Goal: Information Seeking & Learning: Learn about a topic

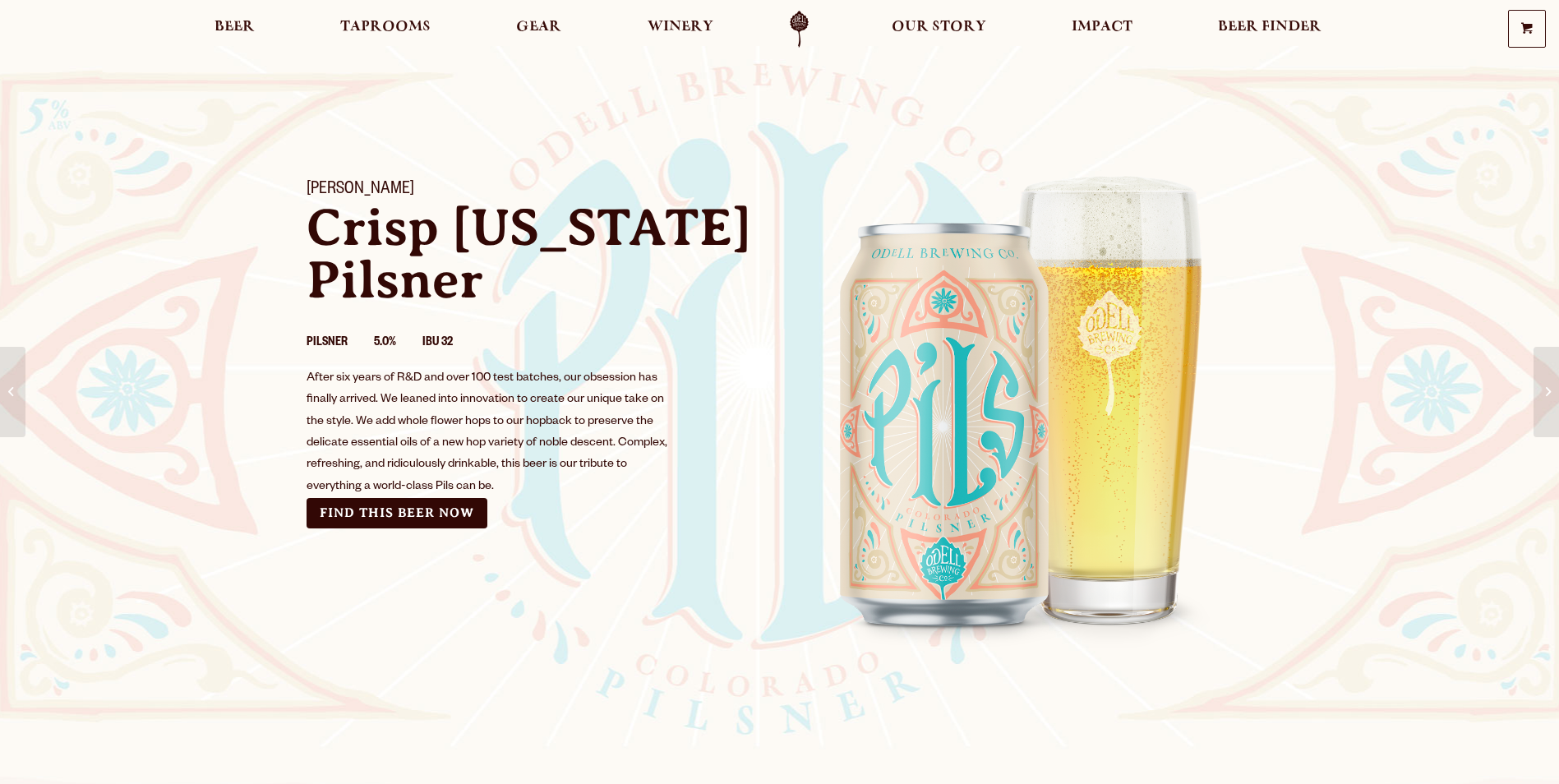
click at [287, 638] on div "Odell Pils Crisp Colorado Pilsner Pilsner 5.0% IBU 32 After six years of R&D an…" at bounding box center [780, 411] width 986 height 502
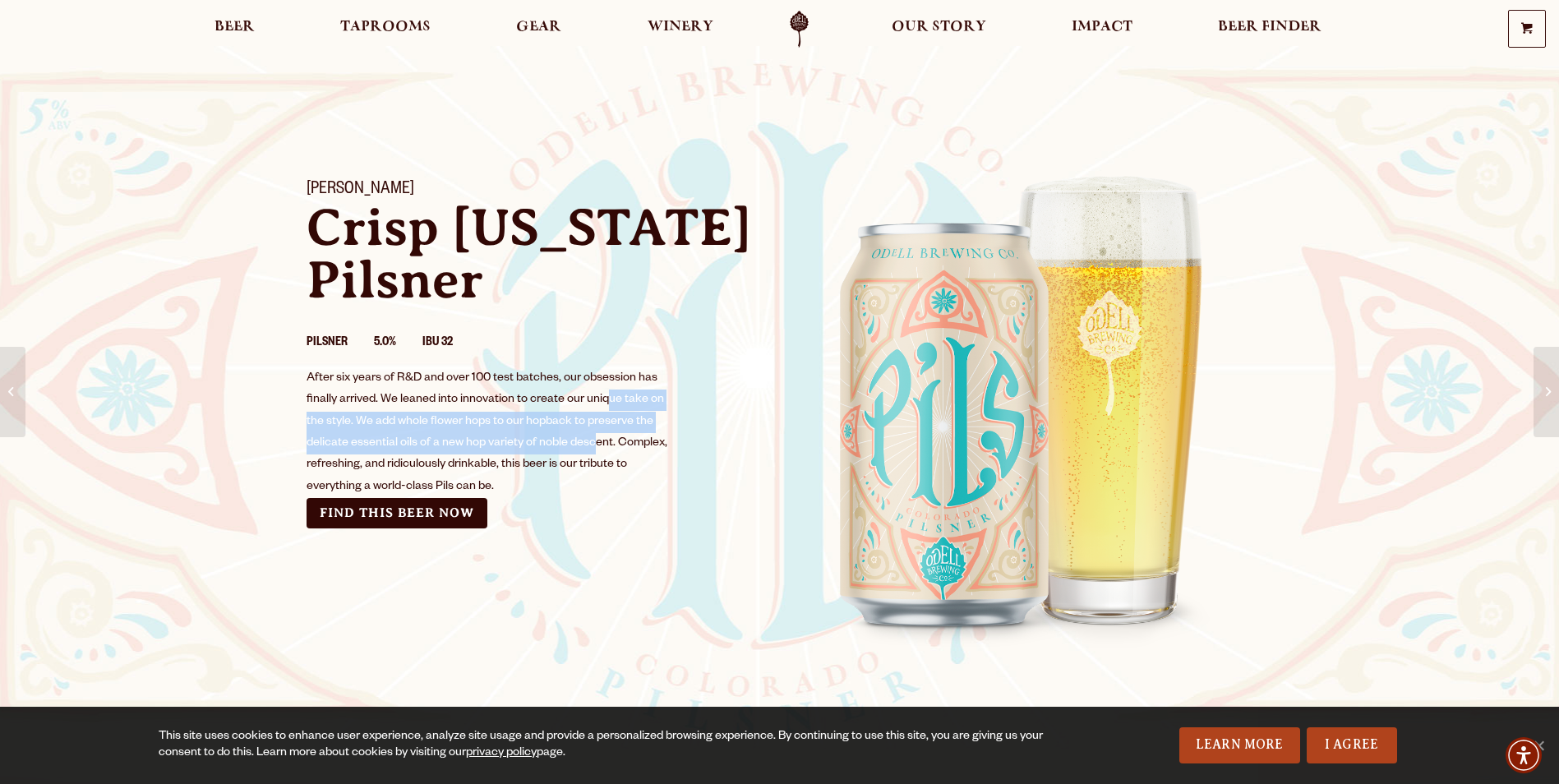
drag, startPoint x: 593, startPoint y: 438, endPoint x: 613, endPoint y: 381, distance: 60.4
click at [613, 381] on div "After six years of R&D and over 100 test batches, our obsession has finally arr…" at bounding box center [488, 433] width 363 height 129
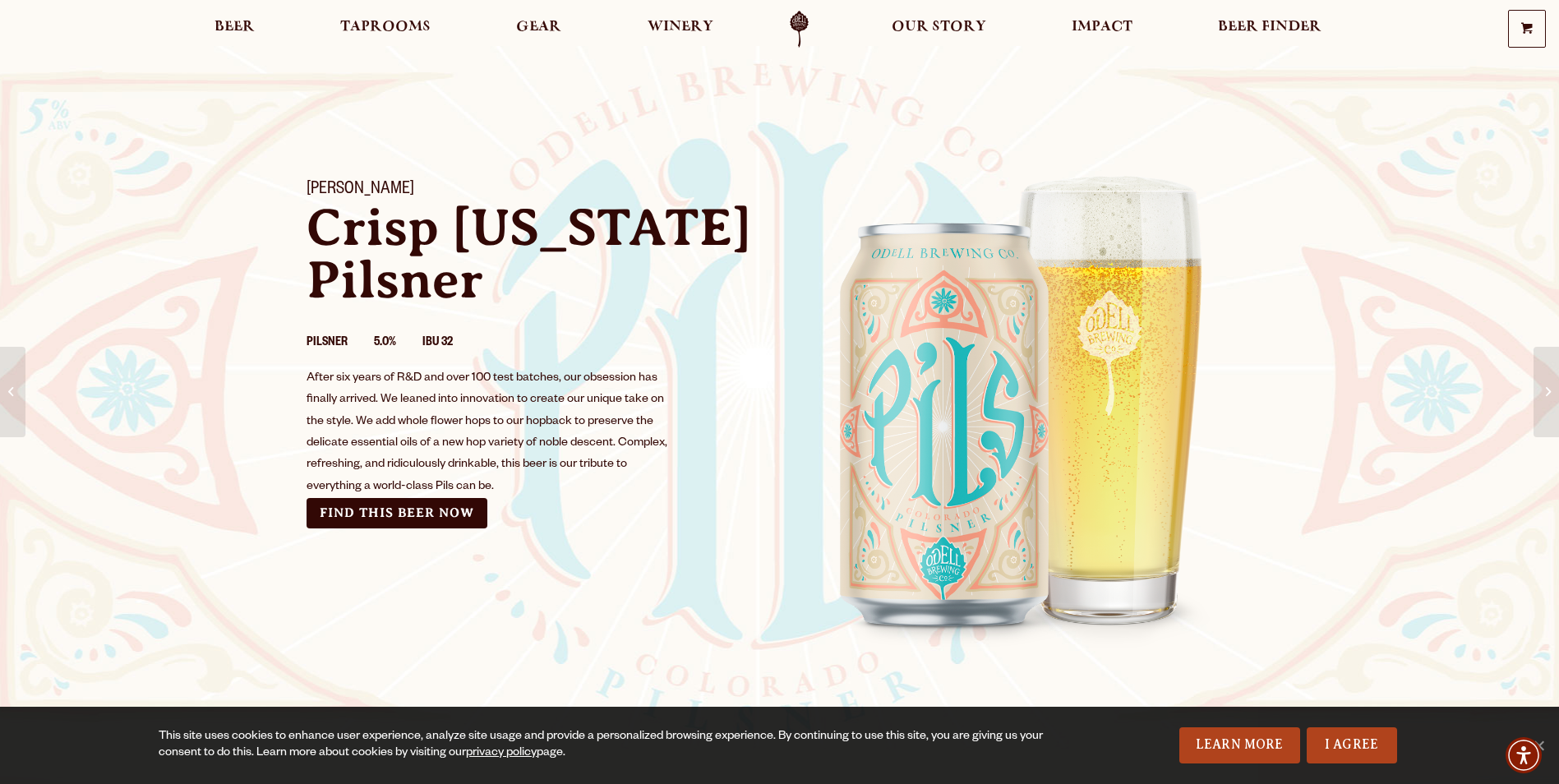
drag, startPoint x: 613, startPoint y: 381, endPoint x: 619, endPoint y: 457, distance: 76.2
click at [619, 457] on div "After six years of R&D and over 100 test batches, our obsession has finally arr…" at bounding box center [488, 433] width 363 height 129
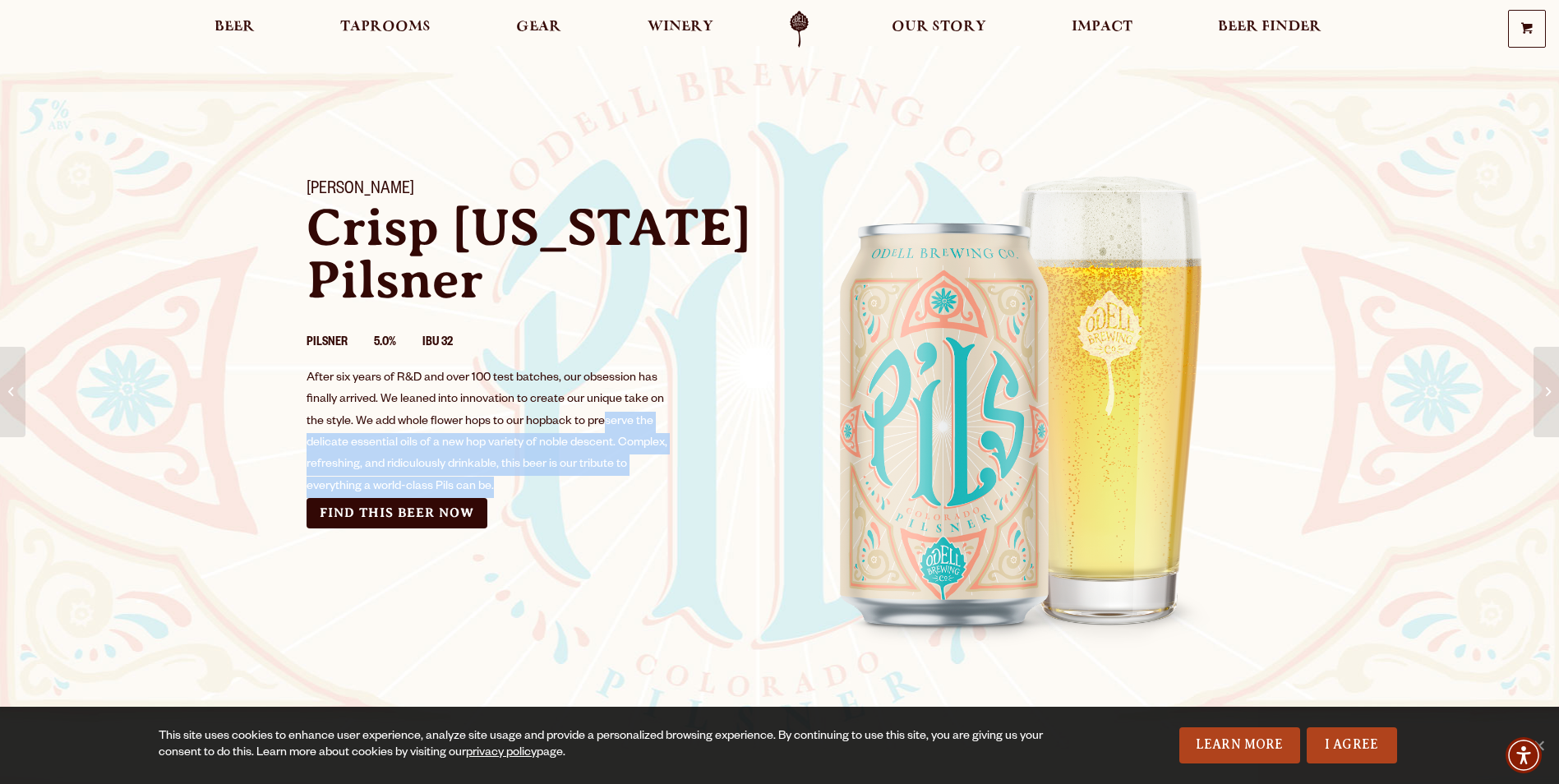
drag, startPoint x: 602, startPoint y: 457, endPoint x: 607, endPoint y: 408, distance: 49.3
click at [607, 408] on div "After six years of R&D and over 100 test batches, our obsession has finally arr…" at bounding box center [488, 433] width 363 height 129
drag, startPoint x: 607, startPoint y: 408, endPoint x: 652, endPoint y: 460, distance: 68.8
click at [652, 460] on div "After six years of R&D and over 100 test batches, our obsession has finally arr…" at bounding box center [488, 433] width 363 height 129
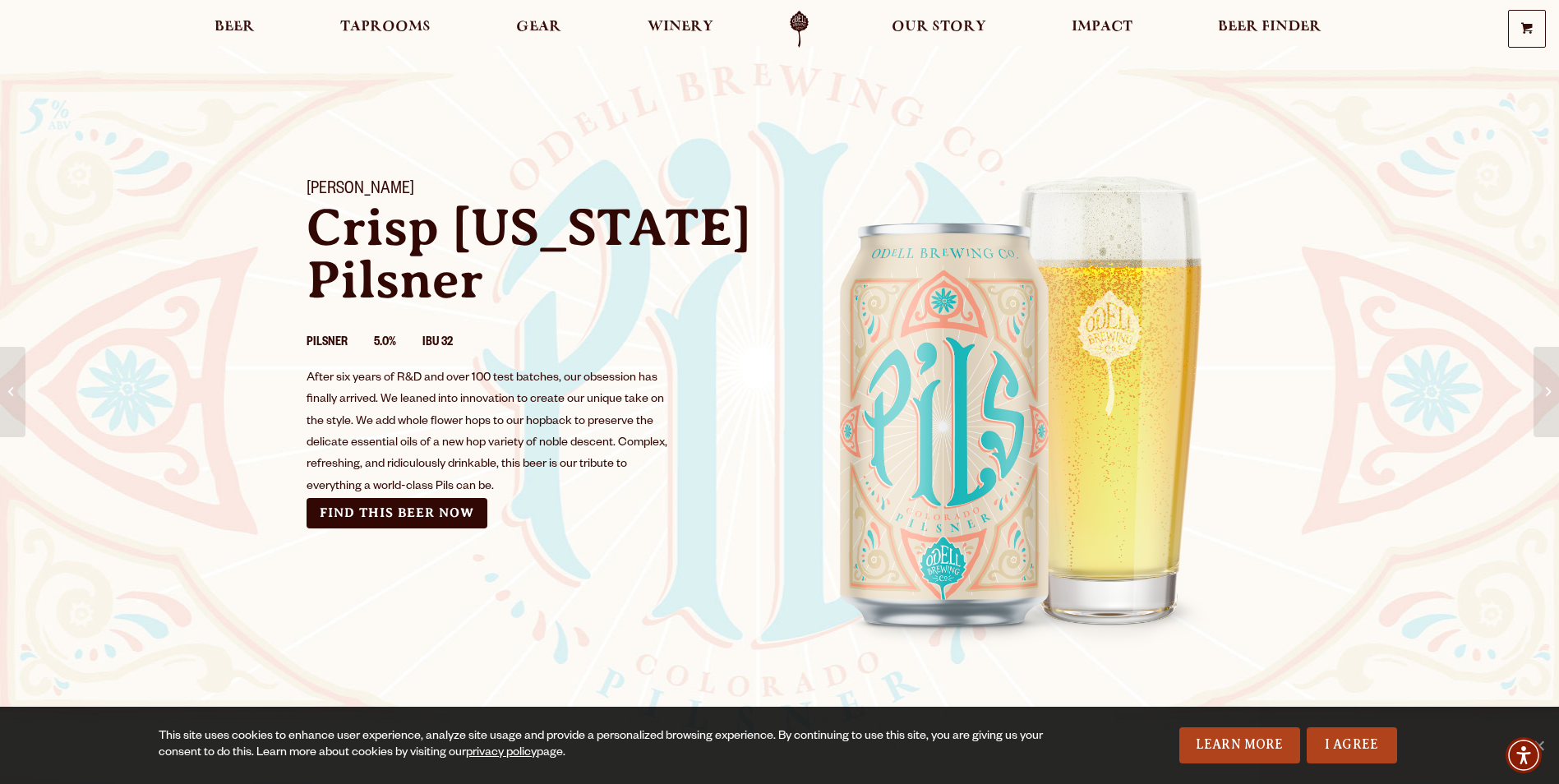
click at [1120, 414] on img at bounding box center [1026, 406] width 493 height 493
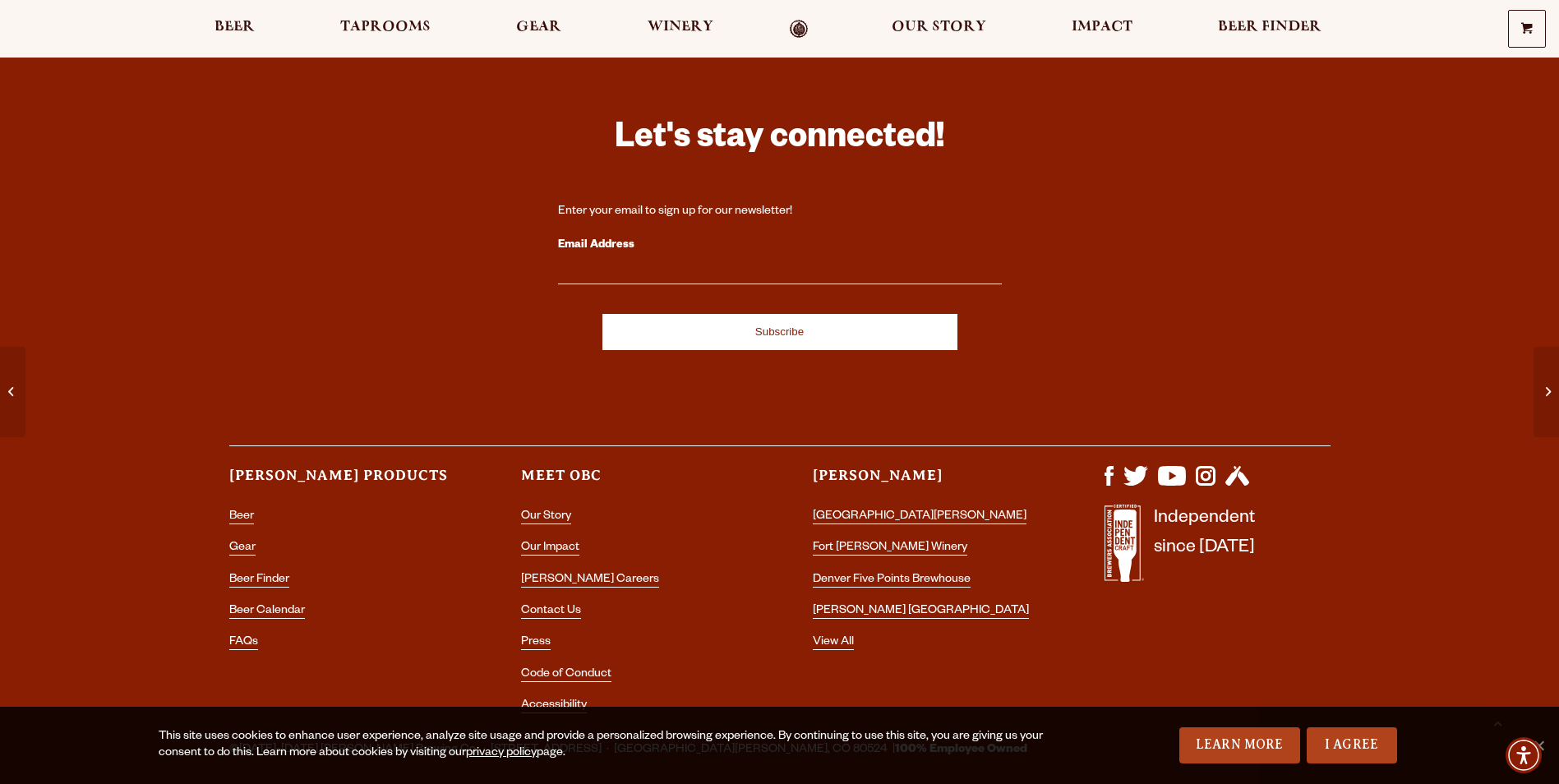
scroll to position [2905, 0]
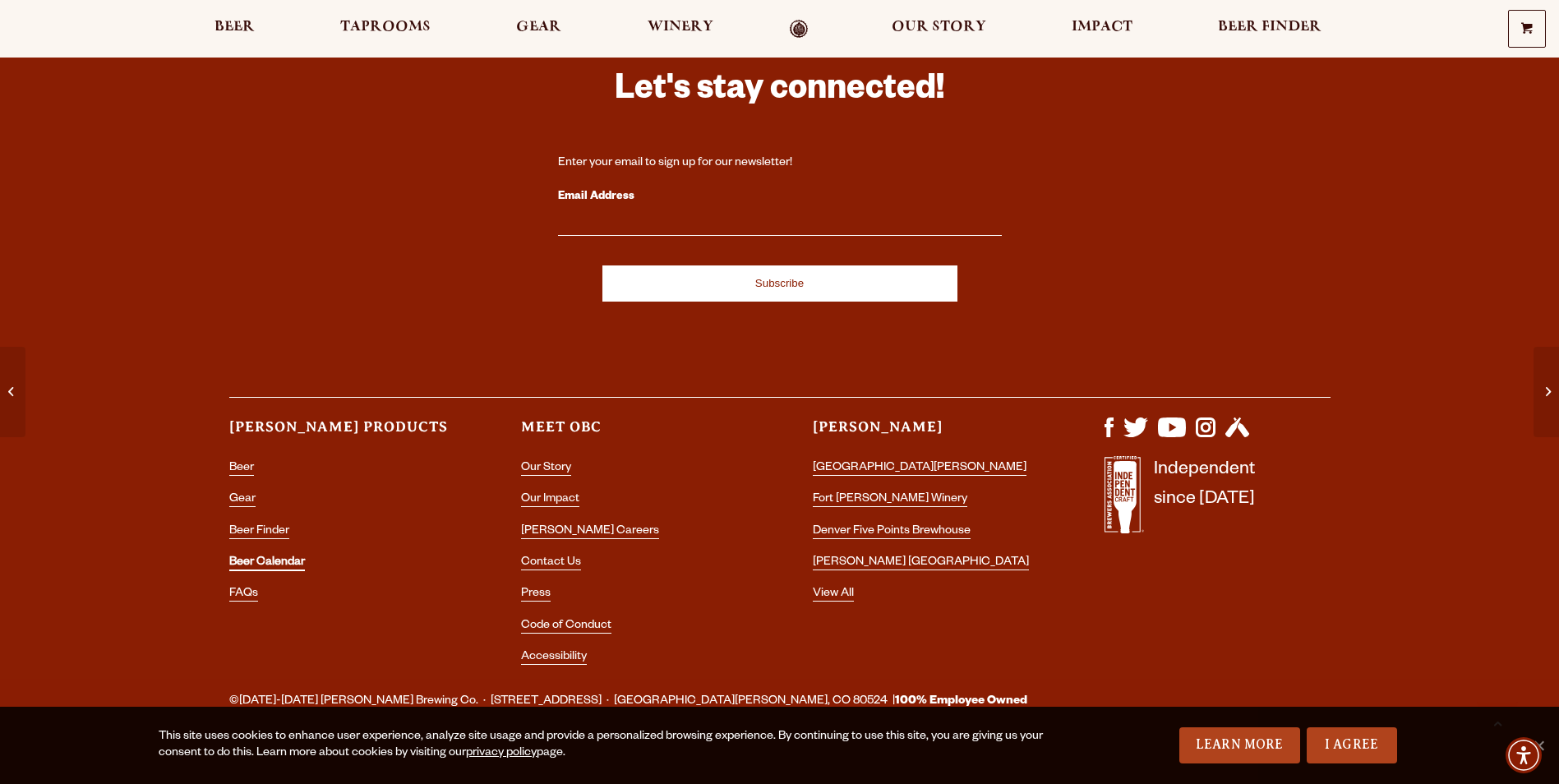
click at [255, 556] on link "Beer Calendar" at bounding box center [267, 563] width 75 height 15
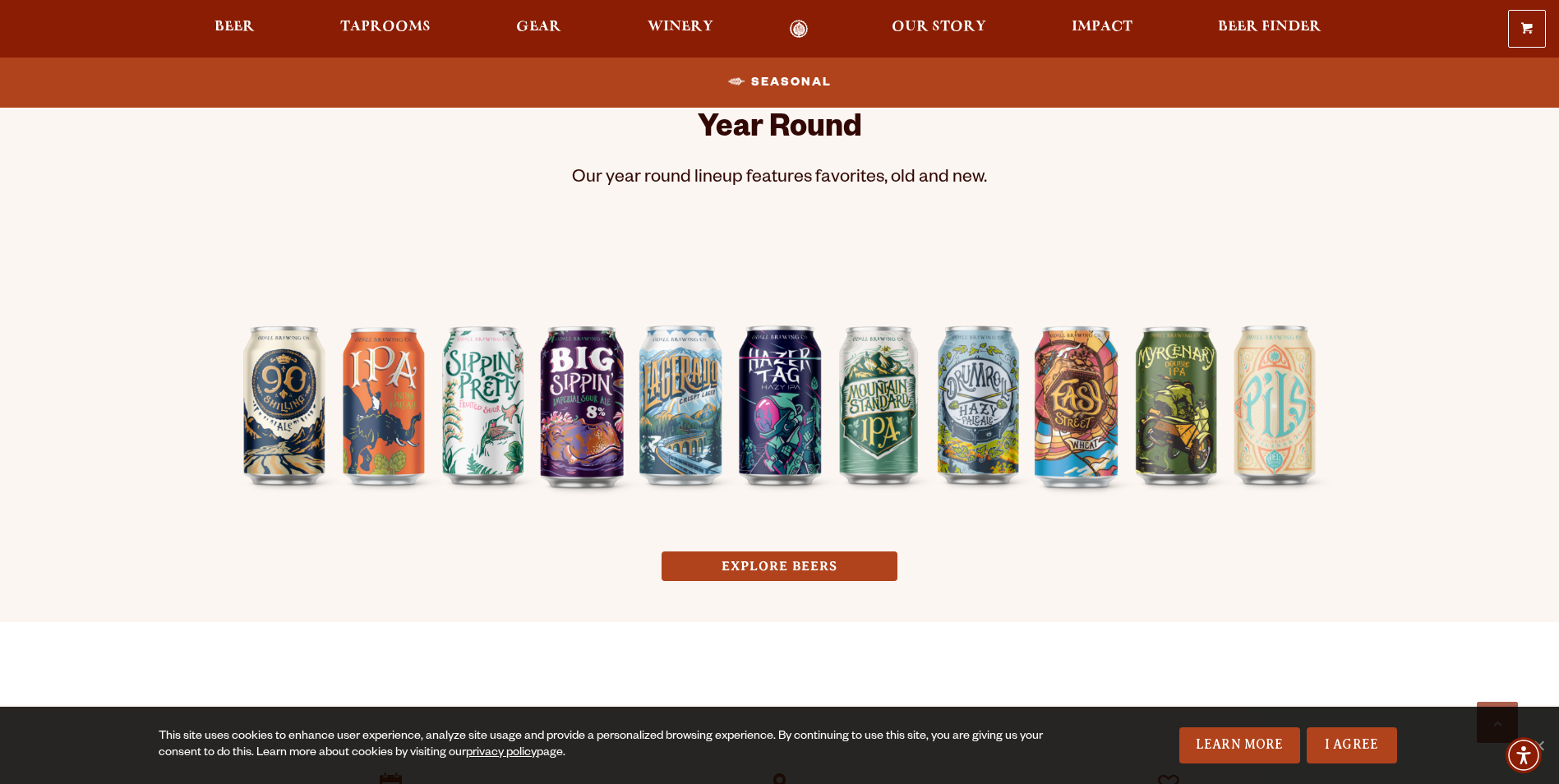
scroll to position [1250, 0]
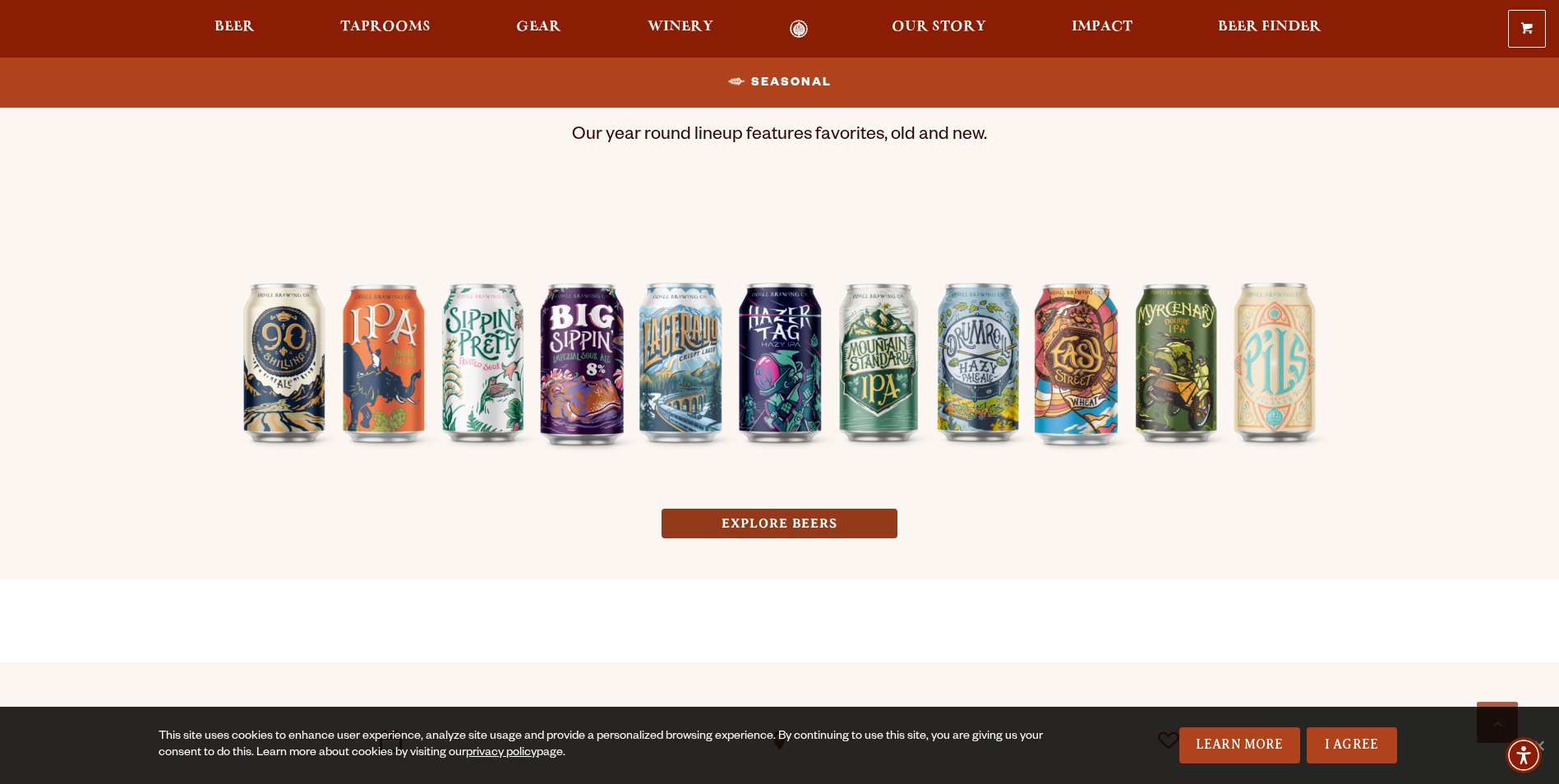
click at [789, 525] on link "EXPLORE BEERS" at bounding box center [780, 523] width 236 height 30
